Goal: Information Seeking & Learning: Learn about a topic

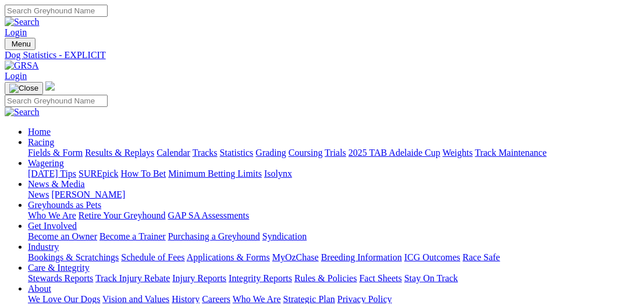
click at [39, 148] on link "Fields & Form" at bounding box center [55, 153] width 55 height 10
select select "VIC"
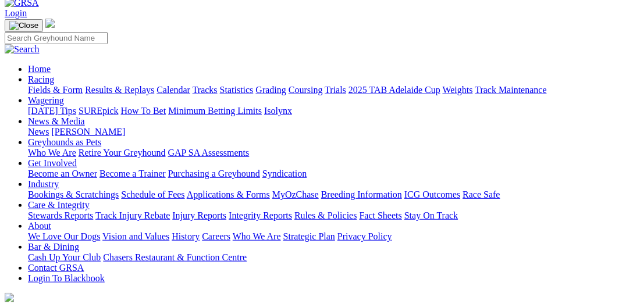
scroll to position [119, 0]
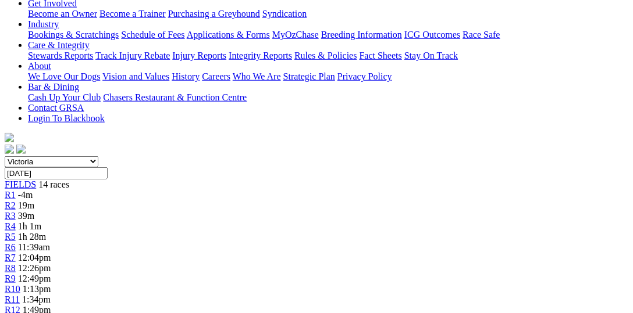
scroll to position [239, 0]
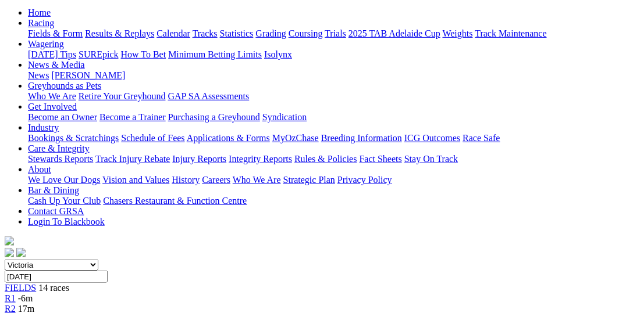
scroll to position [299, 0]
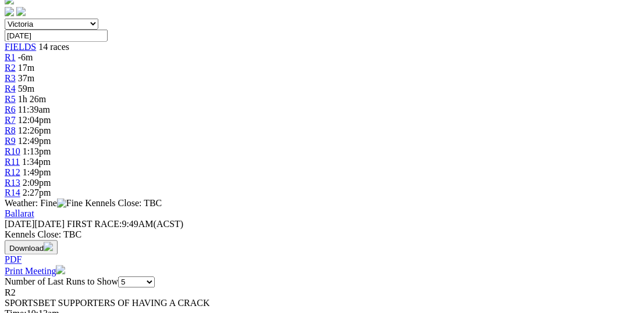
scroll to position [359, 0]
